Goal: Task Accomplishment & Management: Complete application form

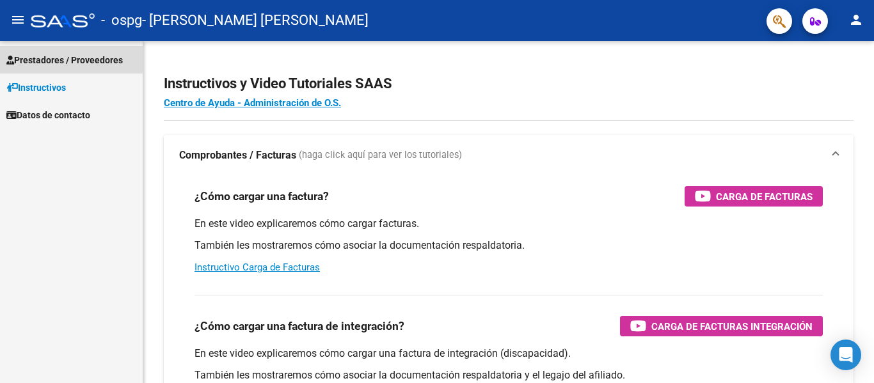
click at [51, 56] on span "Prestadores / Proveedores" at bounding box center [64, 60] width 116 height 14
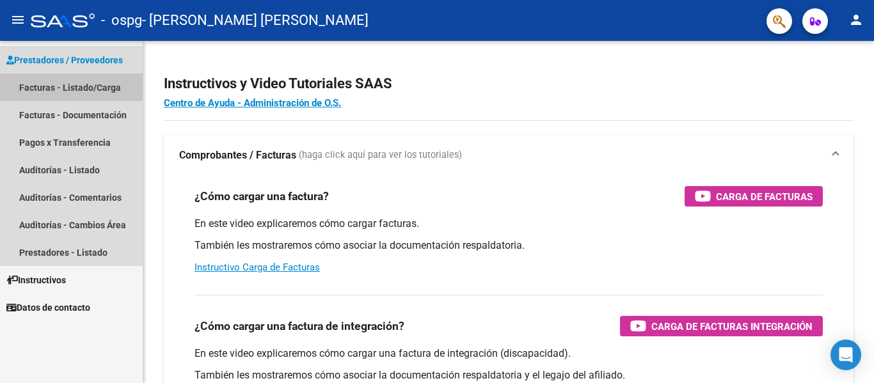
click at [41, 83] on link "Facturas - Listado/Carga" at bounding box center [71, 88] width 143 height 28
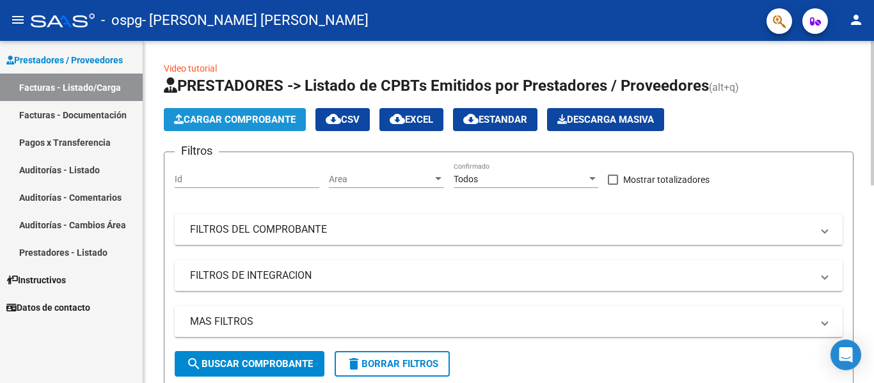
click at [232, 115] on span "Cargar Comprobante" at bounding box center [235, 120] width 122 height 12
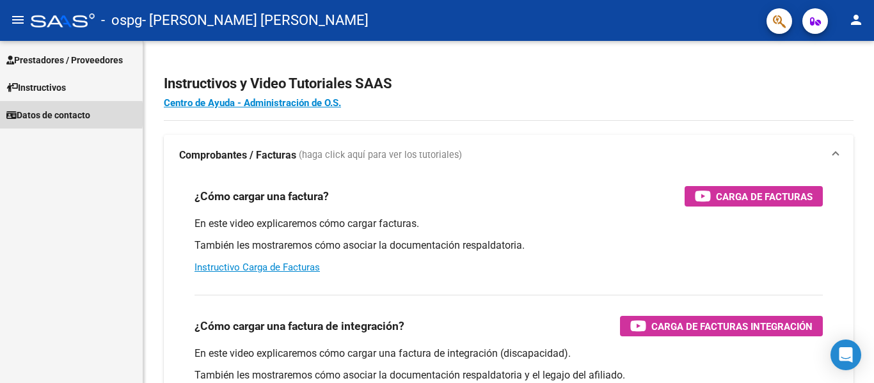
click at [36, 115] on span "Datos de contacto" at bounding box center [48, 115] width 84 height 14
